Goal: Task Accomplishment & Management: Complete application form

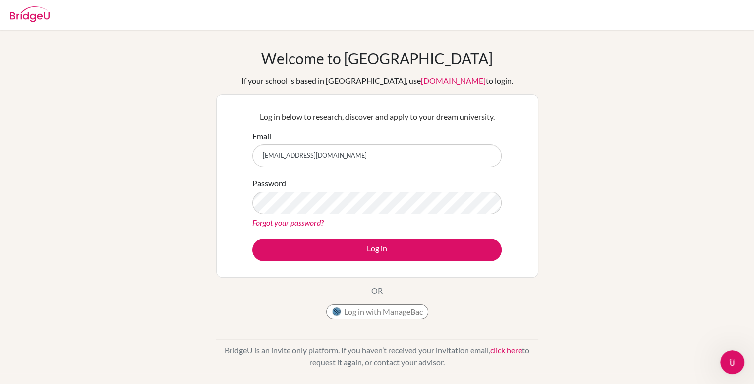
type input "[EMAIL_ADDRESS][DOMAIN_NAME]"
click at [252, 239] on button "Log in" at bounding box center [376, 250] width 249 height 23
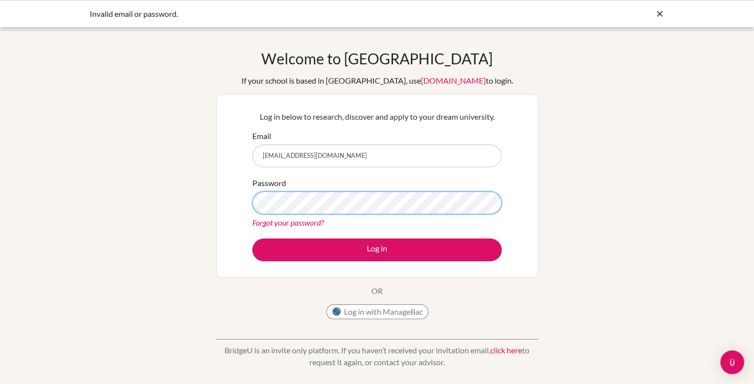
click at [252, 239] on button "Log in" at bounding box center [376, 250] width 249 height 23
